Goal: Find specific page/section: Find specific page/section

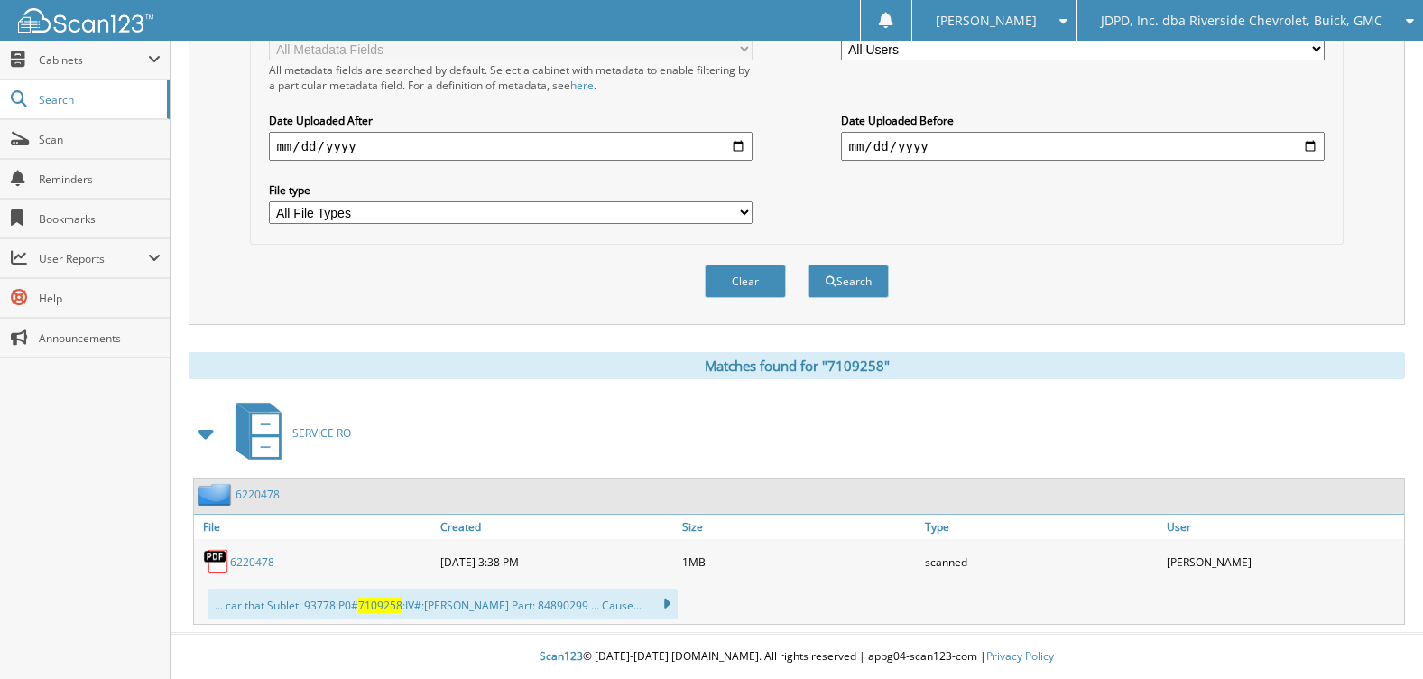
scroll to position [440, 0]
click at [1271, 25] on span "JDPD, Inc. dba Riverside Chevrolet, Buick, GMC" at bounding box center [1242, 20] width 282 height 11
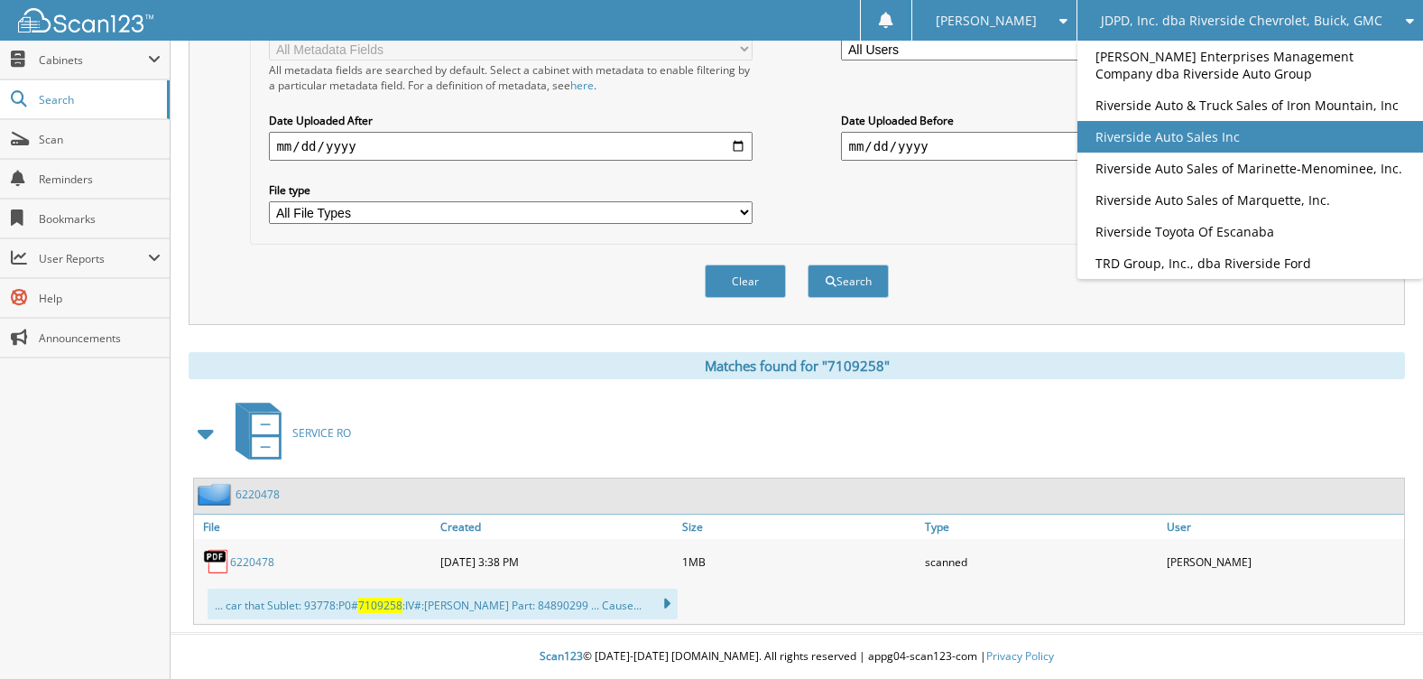
click at [1288, 122] on link "Riverside Auto Sales Inc" at bounding box center [1251, 137] width 346 height 32
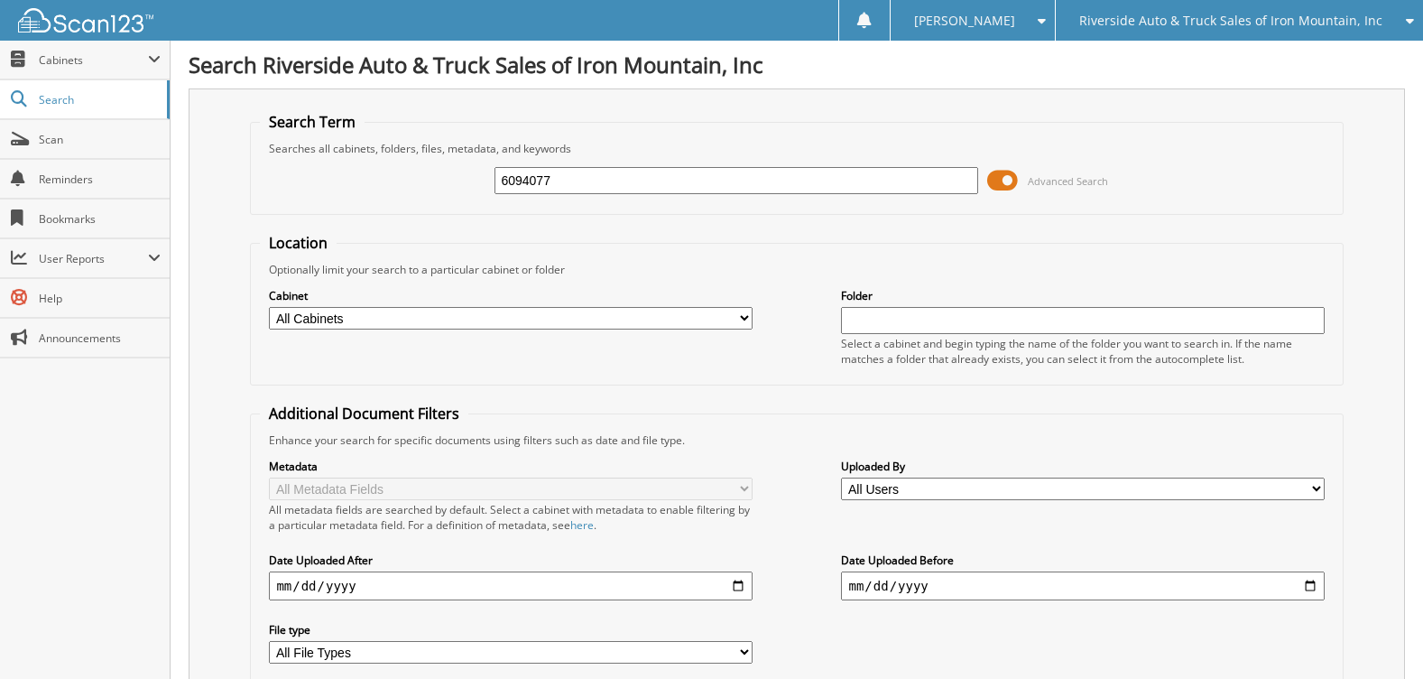
type input "6094077"
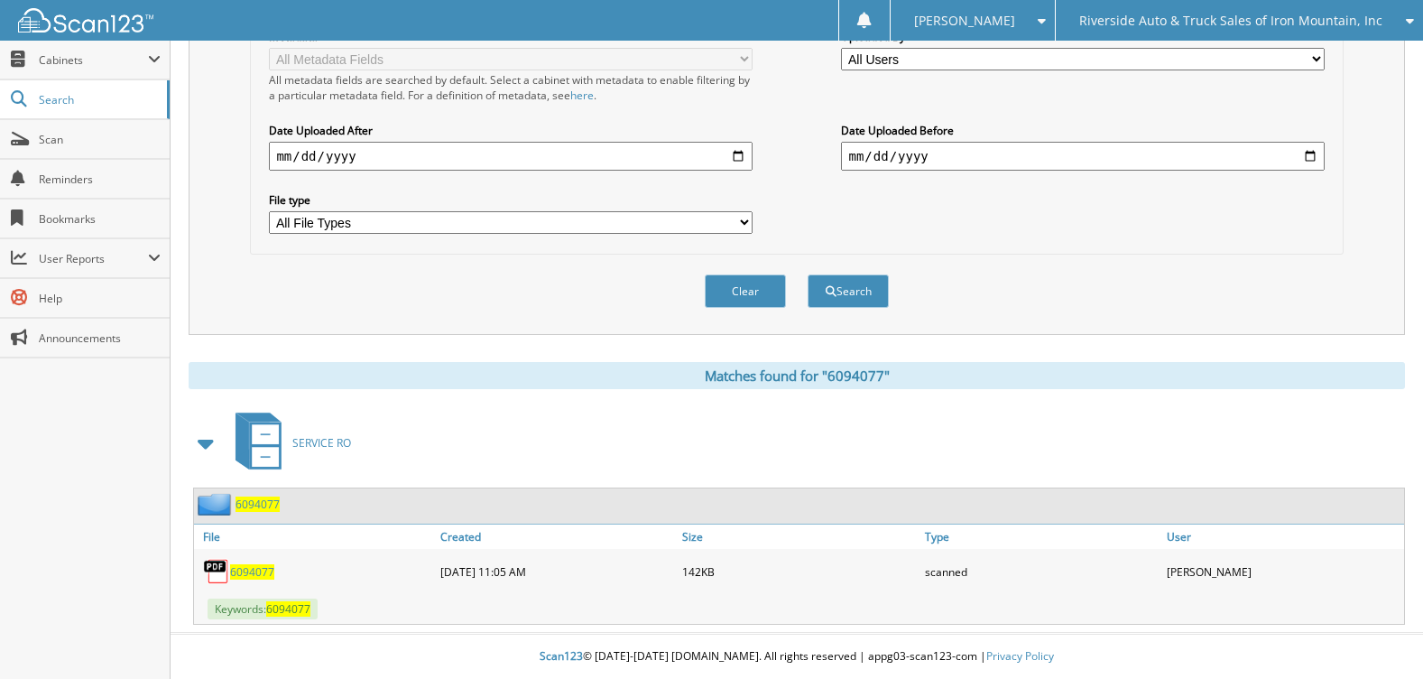
click at [260, 575] on span "6094077" at bounding box center [252, 571] width 44 height 15
